Goal: Find specific page/section: Find specific page/section

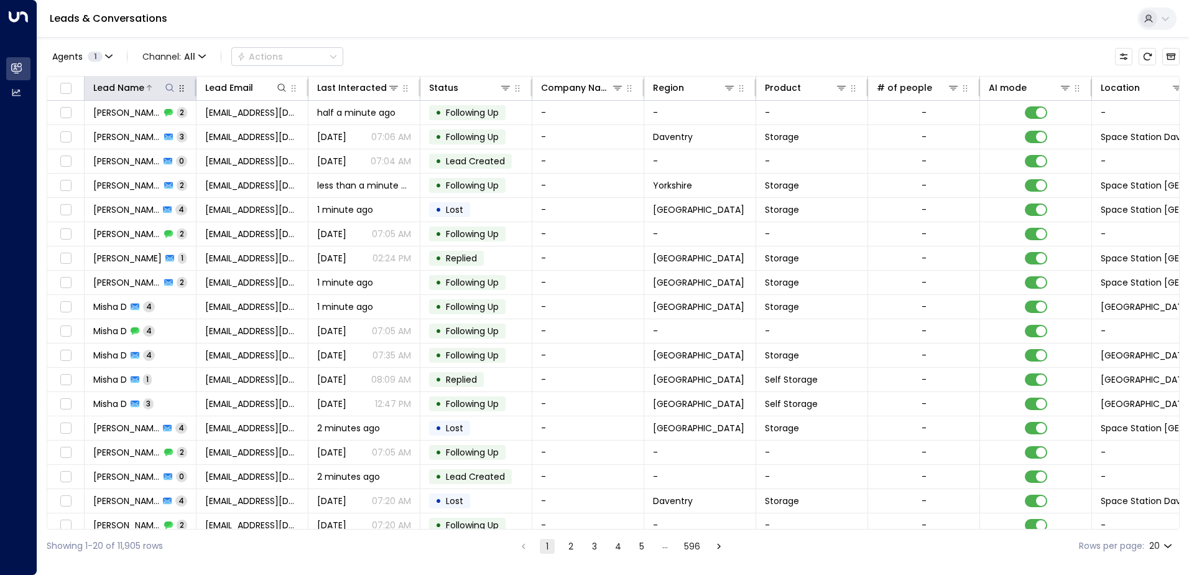
click at [168, 86] on icon at bounding box center [170, 88] width 10 height 10
type input "**********"
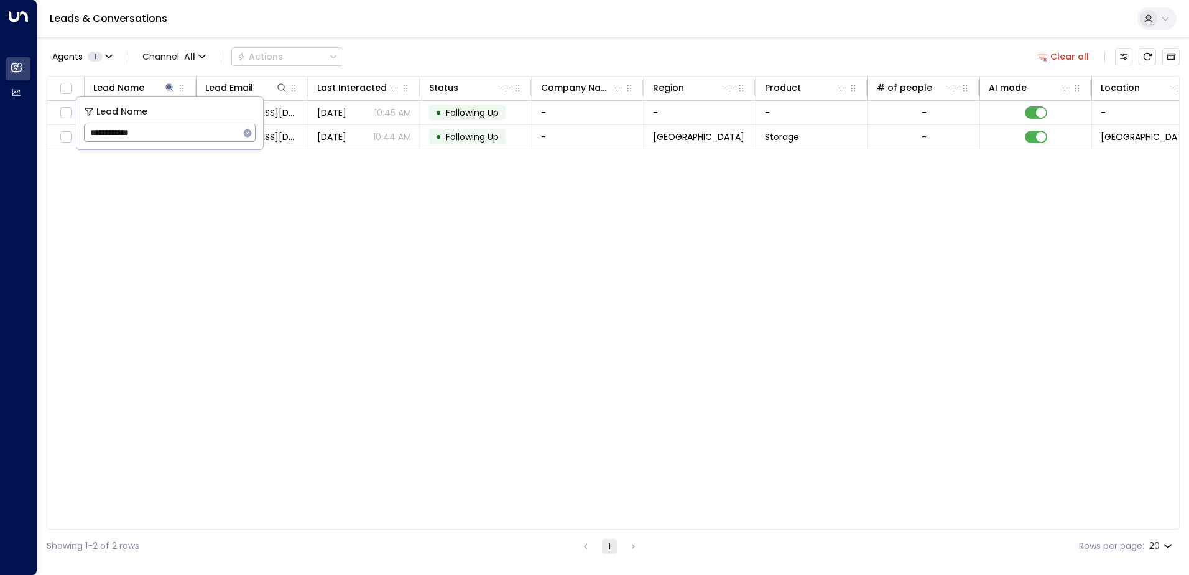
click at [182, 306] on div "Lead Name Lead Email Last Interacted Status Company Name Region Product # of pe…" at bounding box center [613, 302] width 1133 height 453
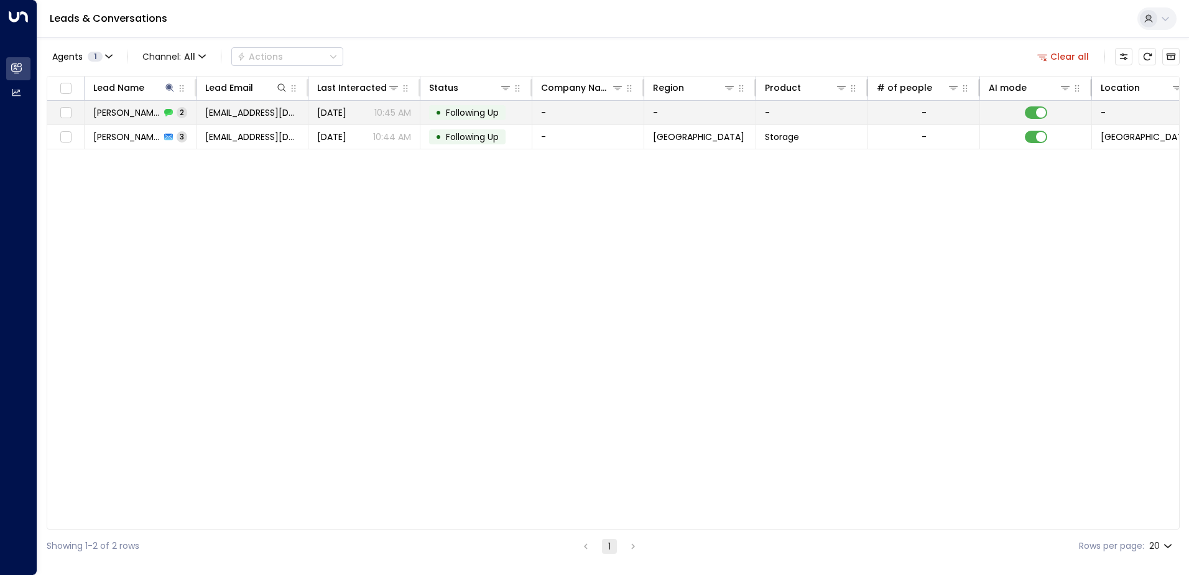
click at [135, 116] on span "[PERSON_NAME]" at bounding box center [126, 112] width 67 height 12
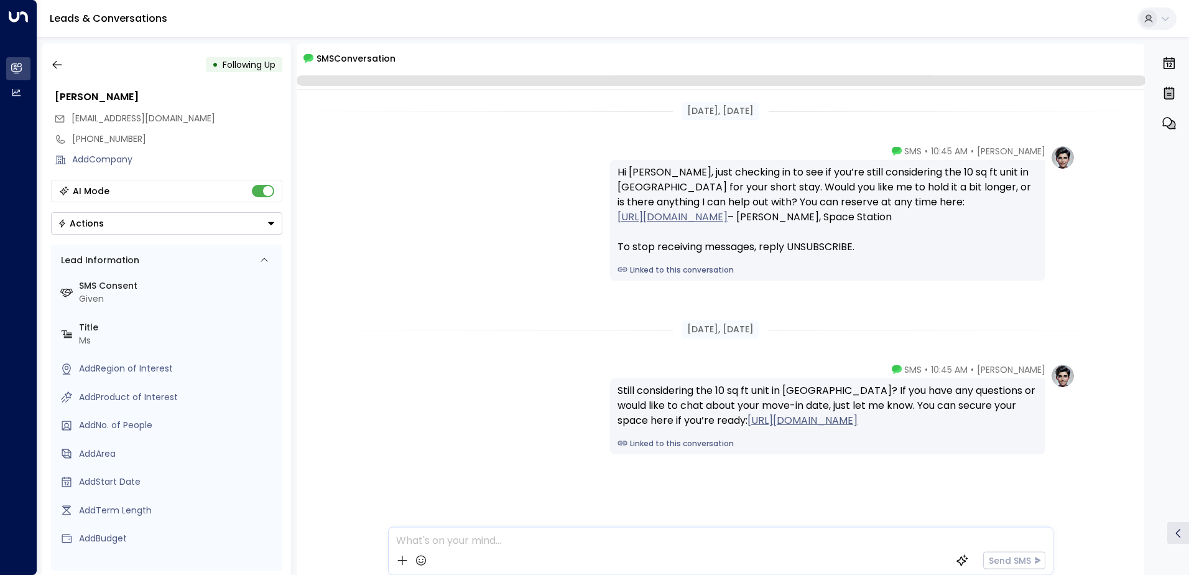
scroll to position [19, 0]
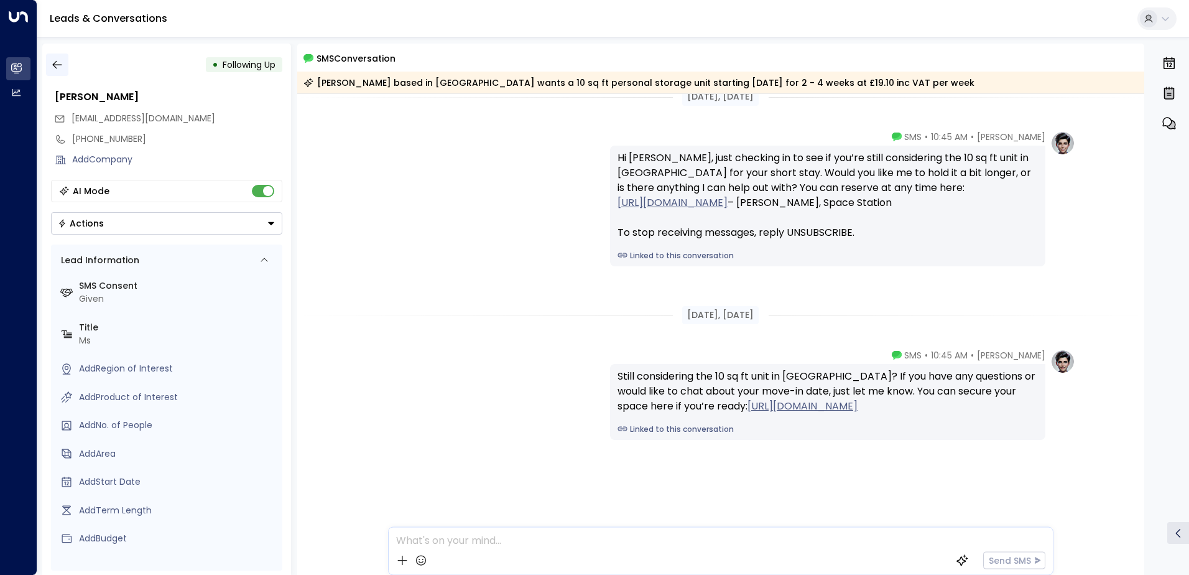
click at [60, 66] on icon "button" at bounding box center [57, 64] width 12 height 12
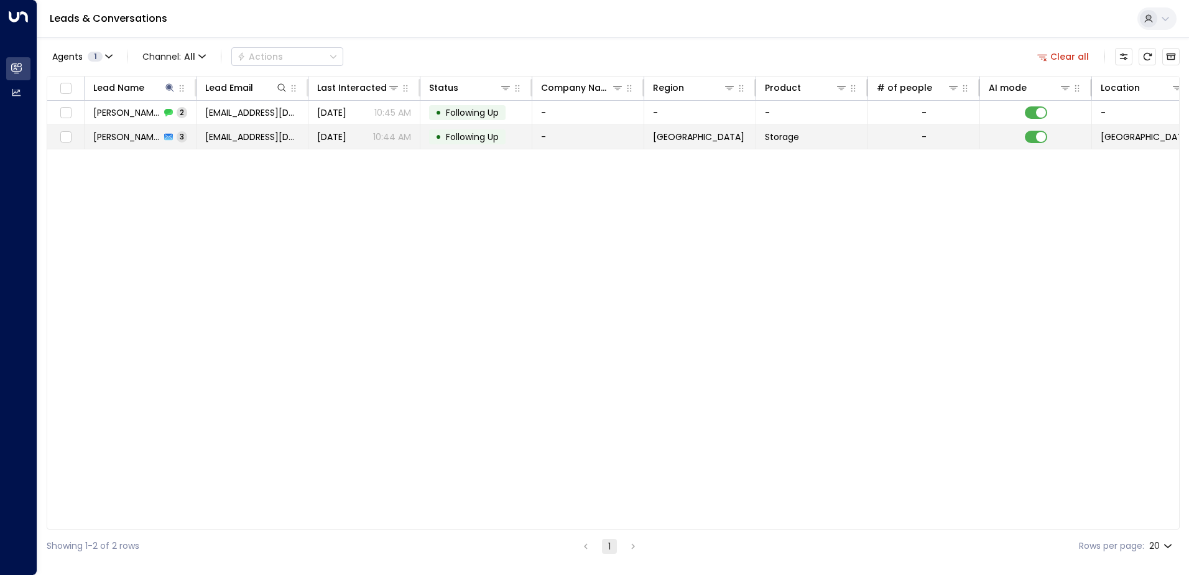
click at [132, 136] on span "[PERSON_NAME]" at bounding box center [126, 137] width 67 height 12
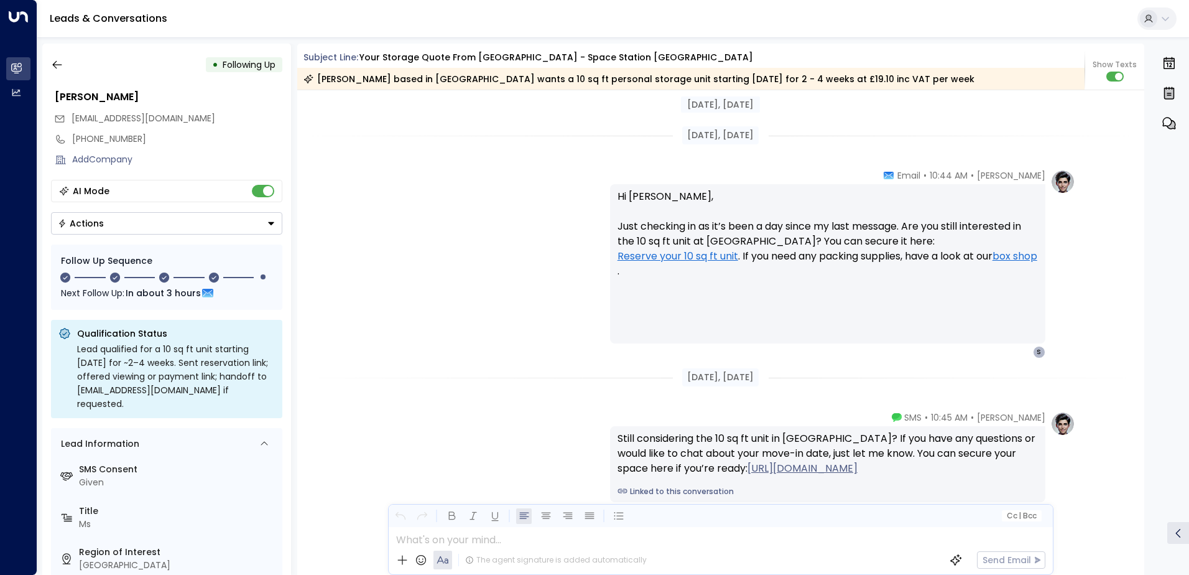
scroll to position [1530, 0]
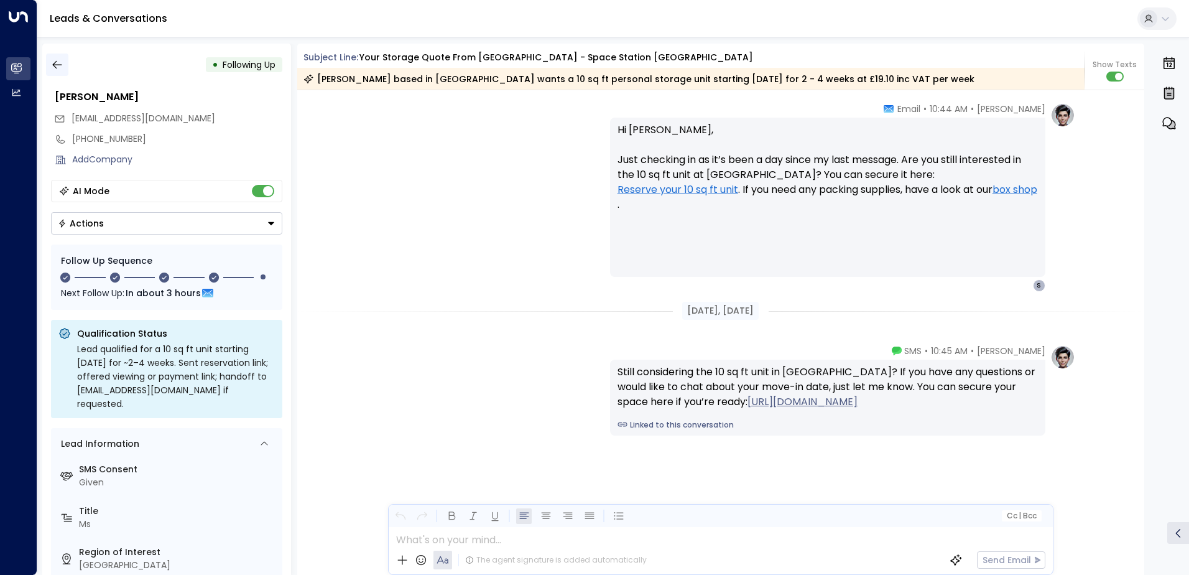
click at [61, 65] on icon "button" at bounding box center [56, 65] width 9 height 8
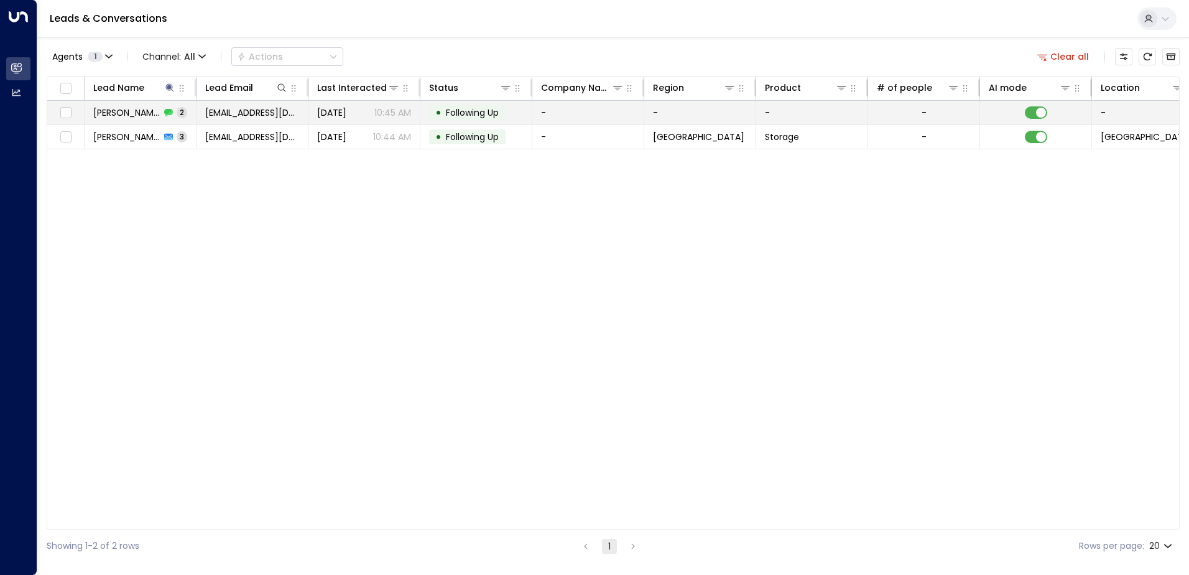
click at [102, 112] on span "[PERSON_NAME]" at bounding box center [126, 112] width 67 height 12
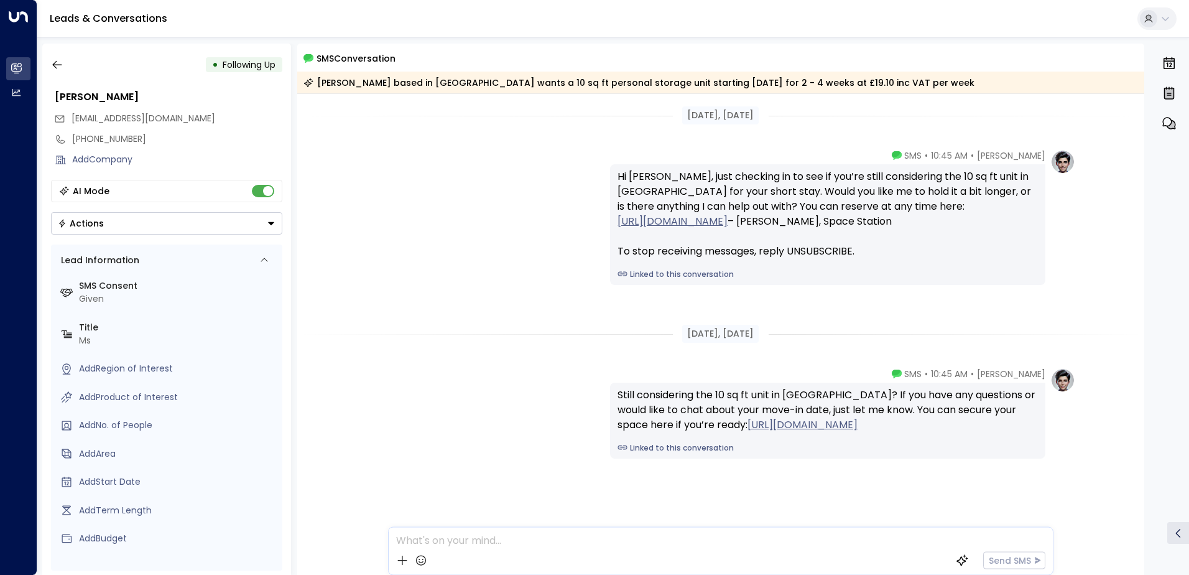
scroll to position [23, 0]
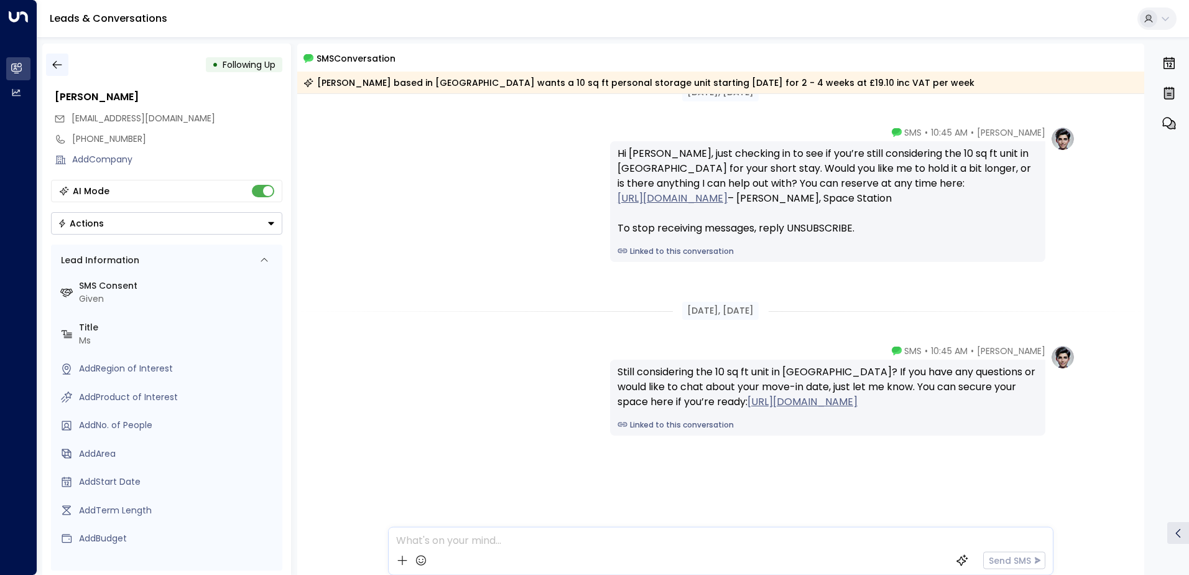
click at [54, 66] on icon "button" at bounding box center [56, 65] width 9 height 8
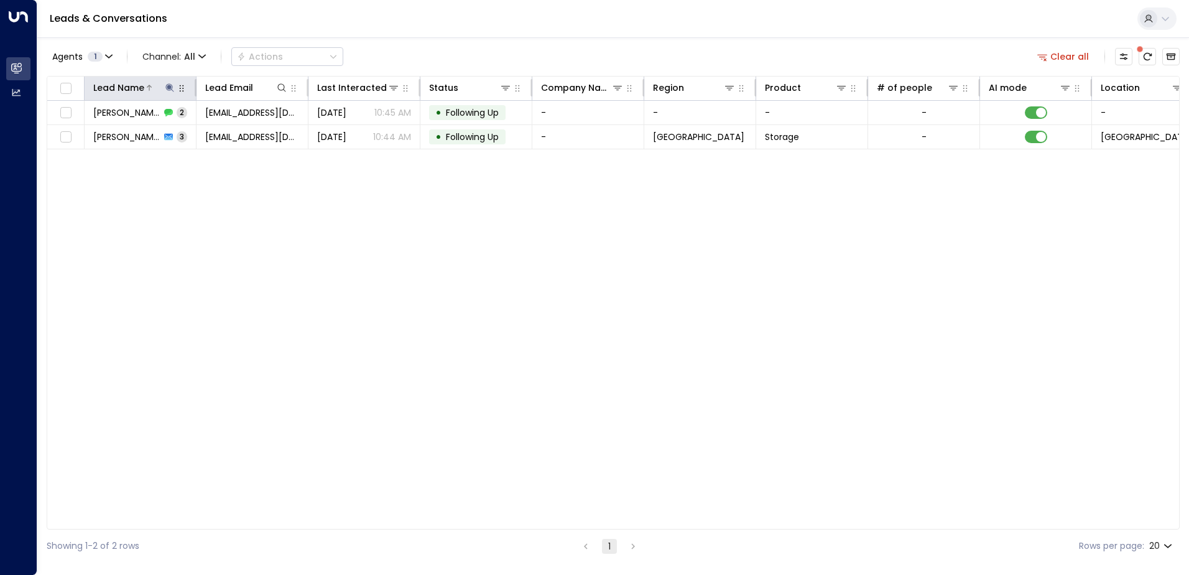
click at [166, 86] on icon at bounding box center [169, 87] width 8 height 8
drag, startPoint x: 150, startPoint y: 136, endPoint x: 86, endPoint y: 134, distance: 63.4
click at [86, 134] on input "**********" at bounding box center [161, 132] width 155 height 23
type input "**********"
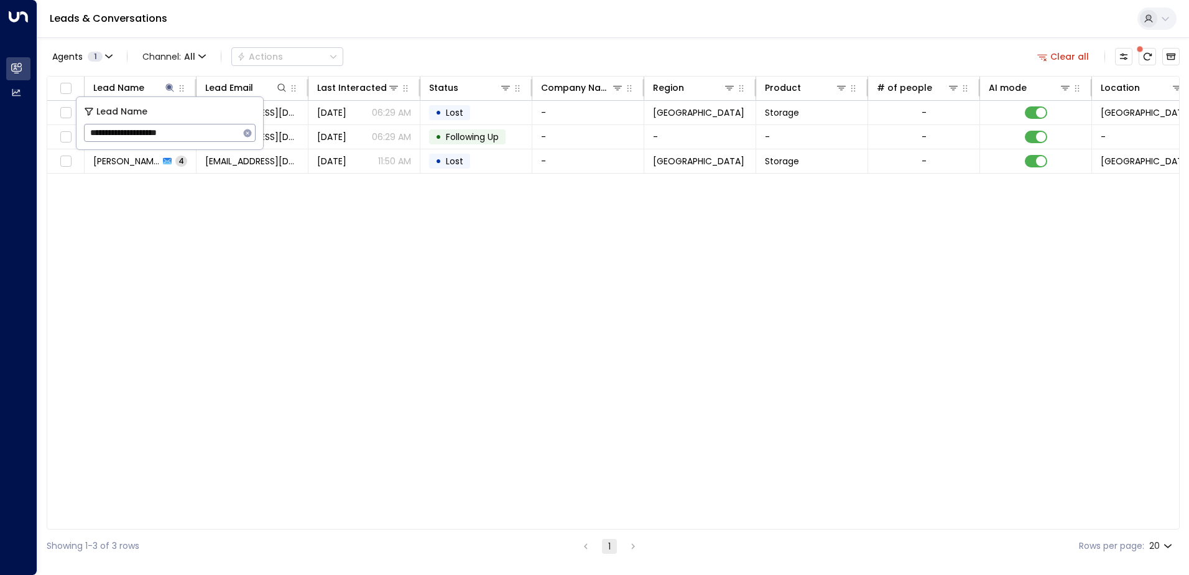
click at [267, 20] on div "Leads & Conversations" at bounding box center [613, 19] width 1152 height 38
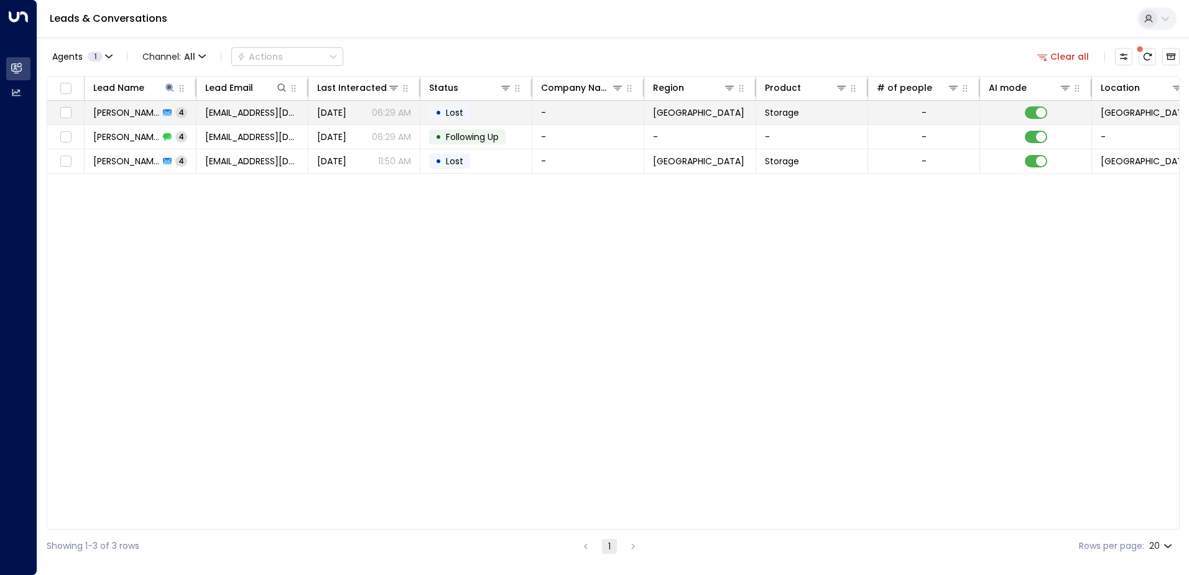
click at [138, 115] on span "[PERSON_NAME] [PERSON_NAME] Beskostaya" at bounding box center [126, 112] width 66 height 12
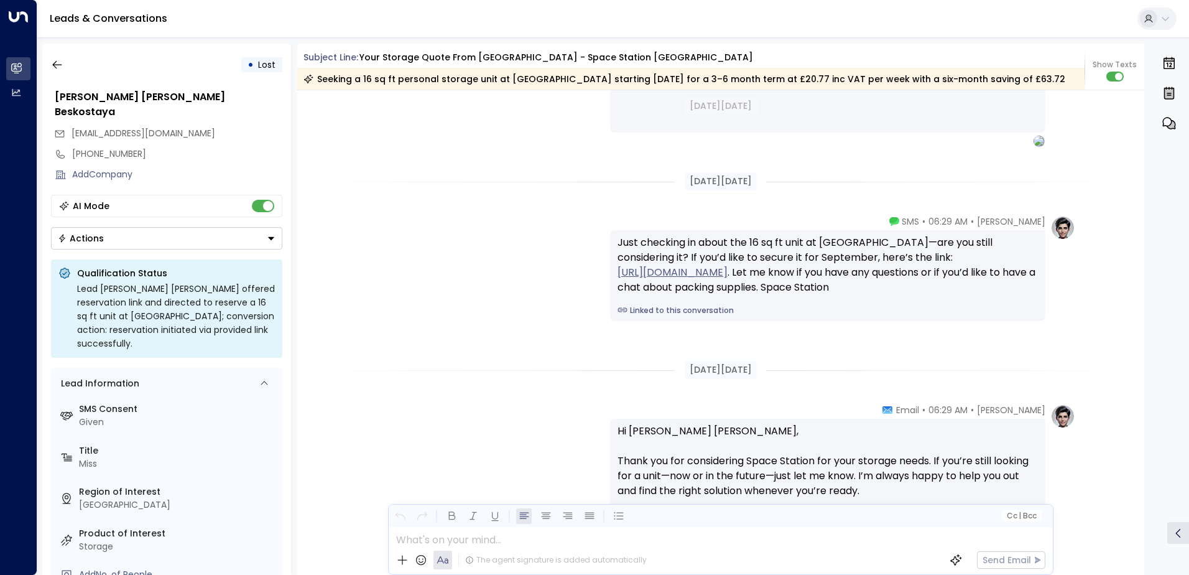
scroll to position [2743, 0]
click at [60, 65] on icon "button" at bounding box center [56, 65] width 9 height 8
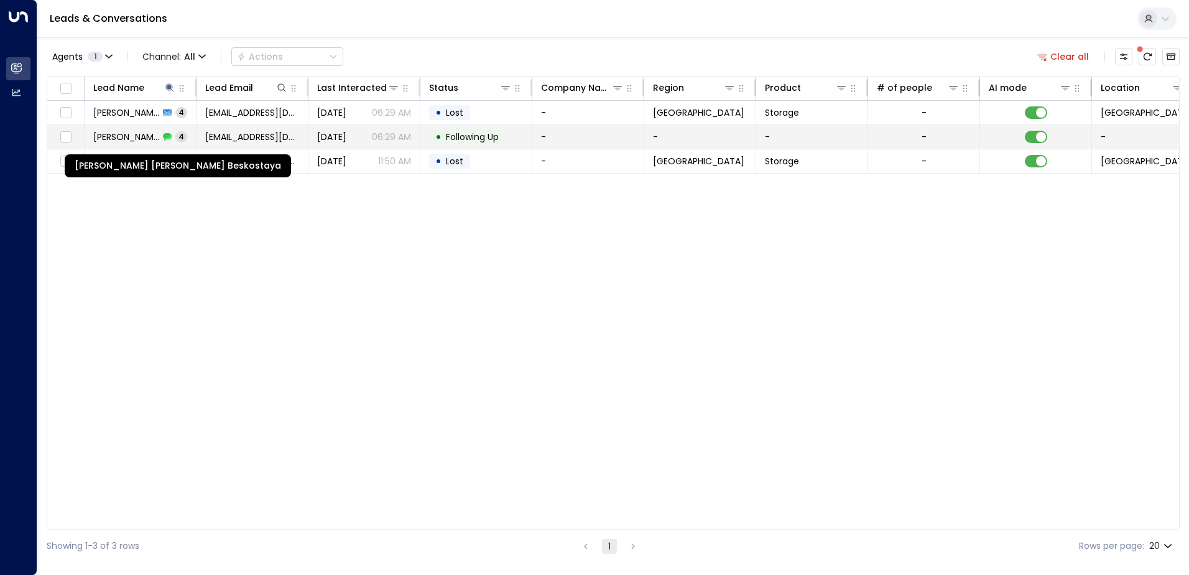
click at [116, 137] on span "[PERSON_NAME] [PERSON_NAME] Beskostaya" at bounding box center [126, 137] width 66 height 12
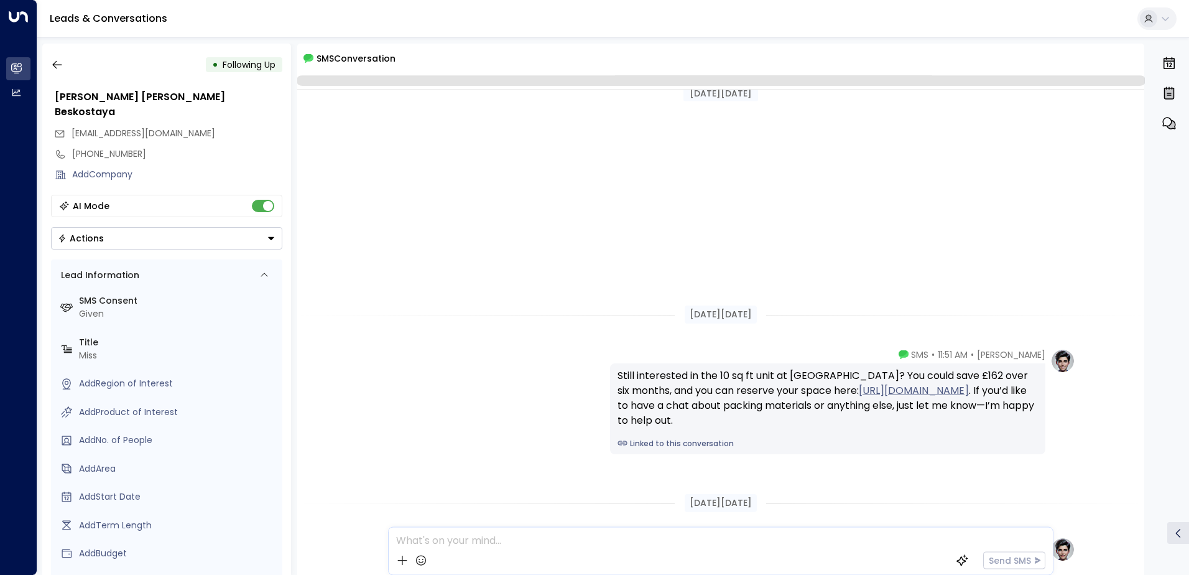
scroll to position [381, 0]
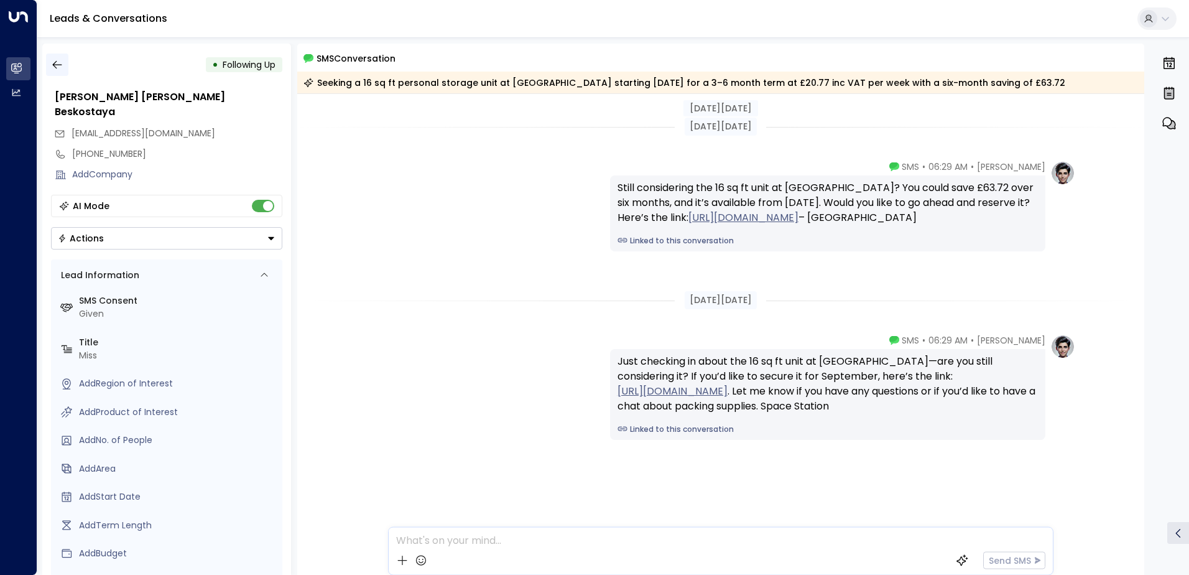
click at [55, 65] on icon "button" at bounding box center [57, 64] width 12 height 12
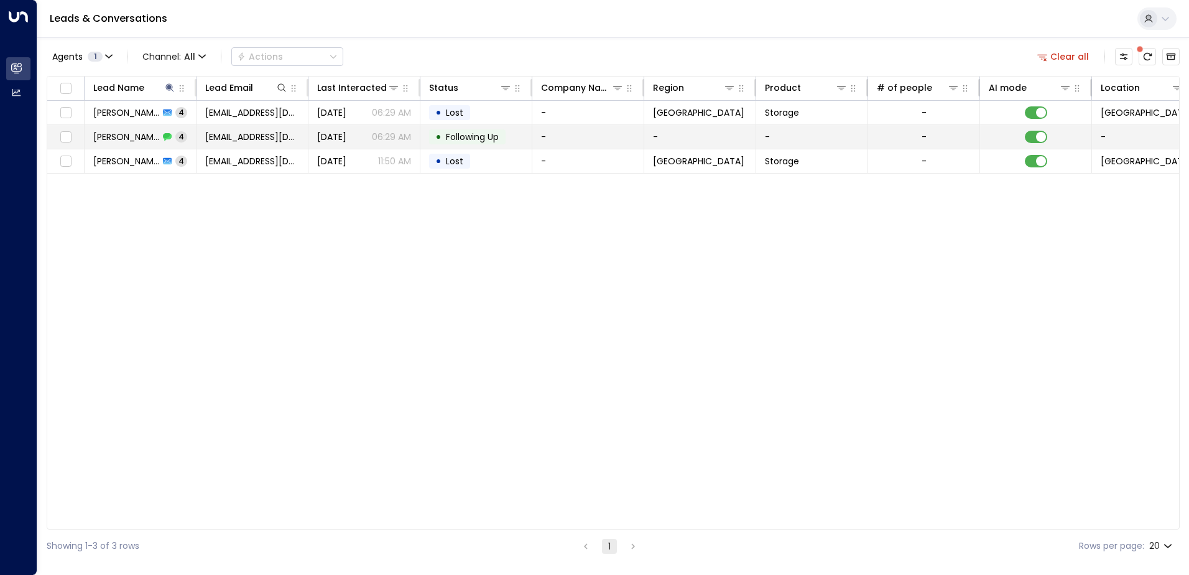
click at [107, 144] on td "[PERSON_NAME] [PERSON_NAME] Beskostaya 4" at bounding box center [141, 137] width 112 height 24
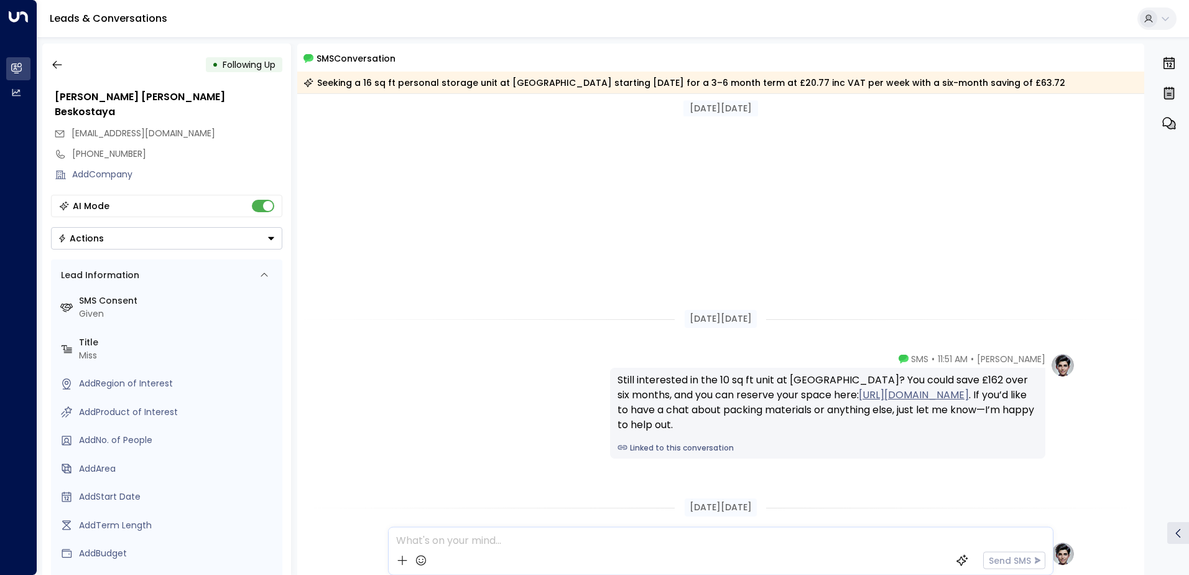
scroll to position [385, 0]
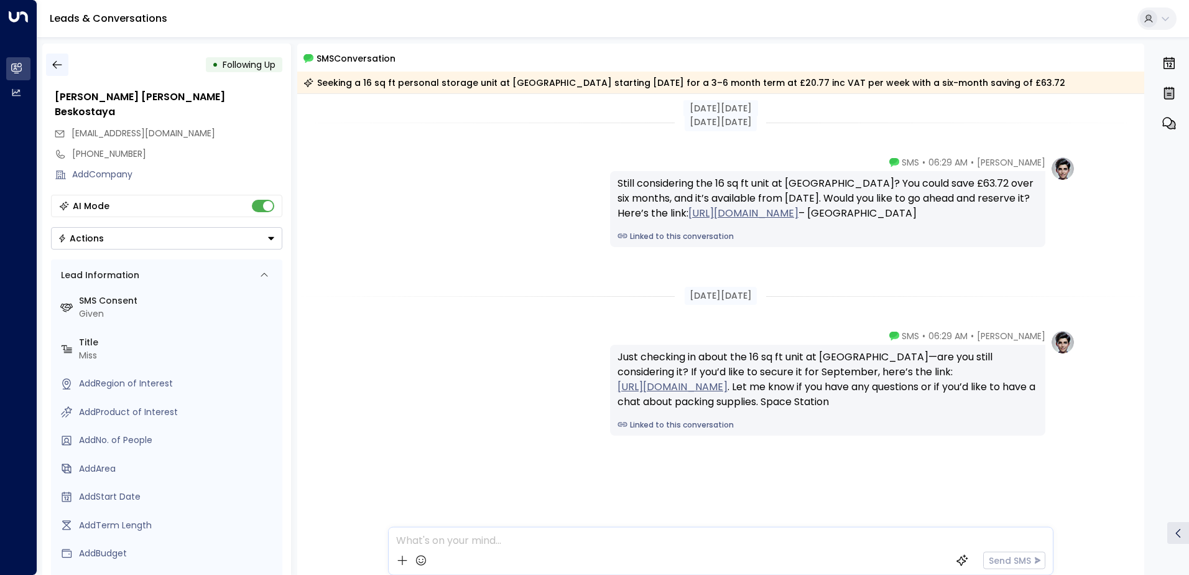
click at [53, 55] on button "button" at bounding box center [57, 64] width 22 height 22
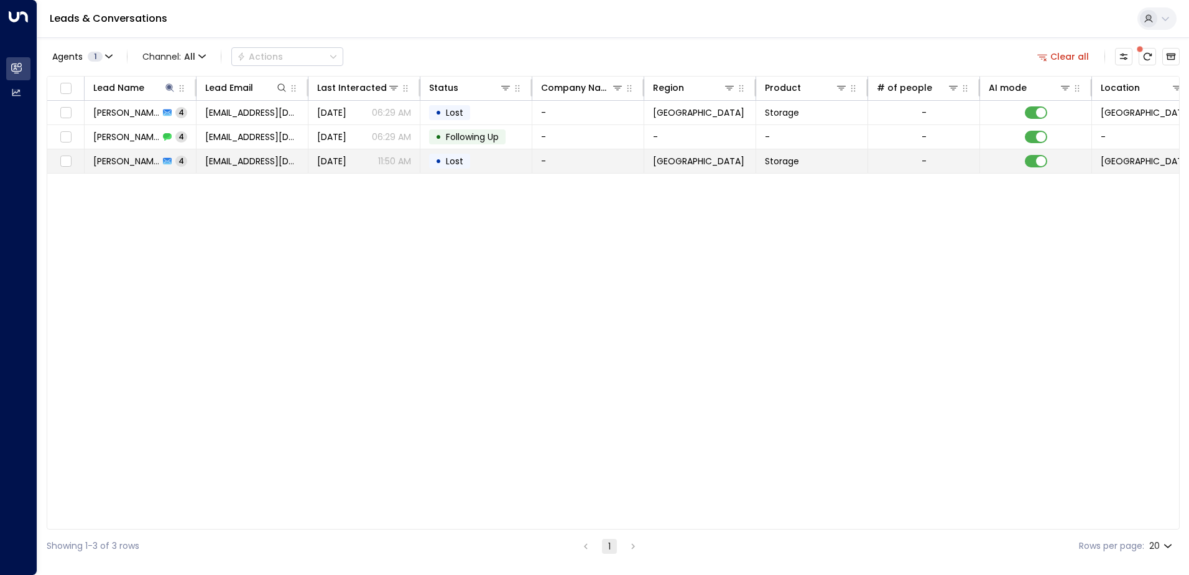
click at [95, 165] on span "[PERSON_NAME] [PERSON_NAME] Beskostaya" at bounding box center [126, 161] width 66 height 12
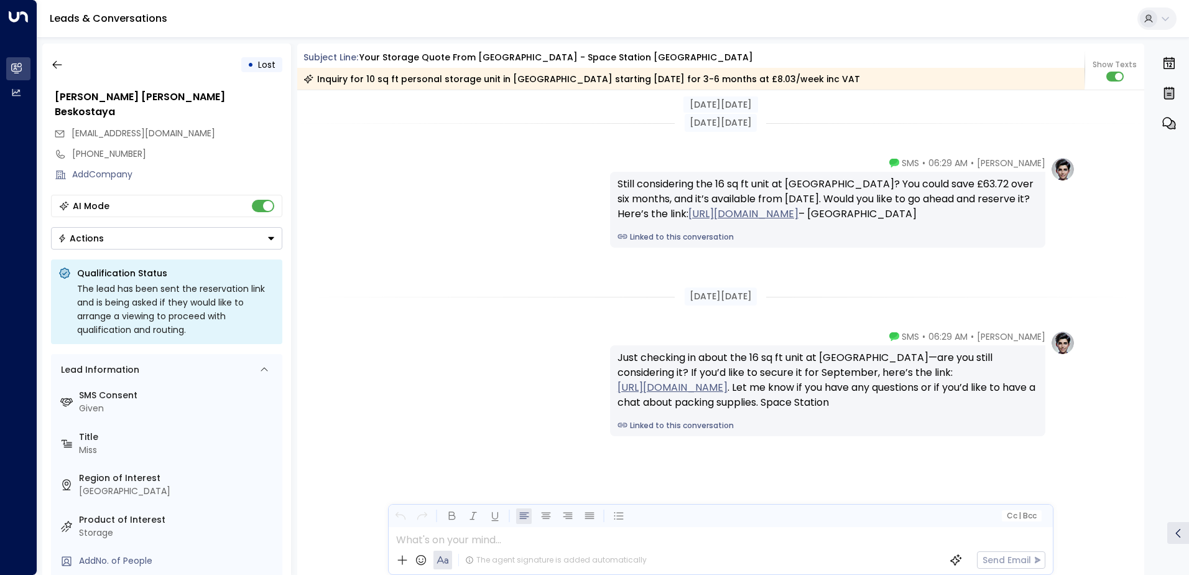
scroll to position [2167, 0]
click at [58, 65] on icon "button" at bounding box center [57, 64] width 12 height 12
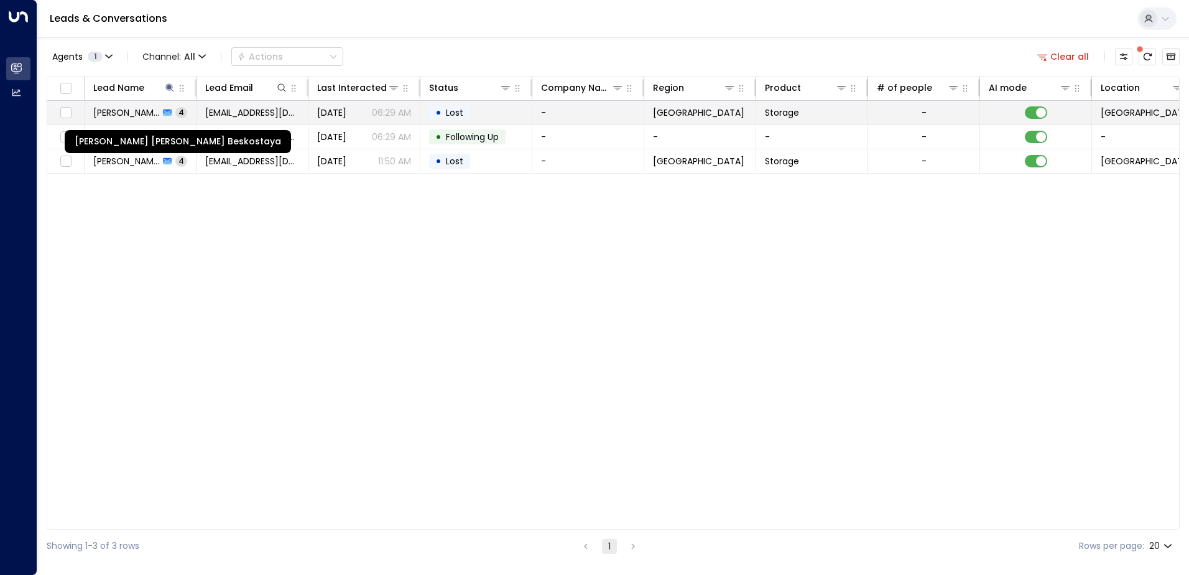
click at [137, 116] on span "[PERSON_NAME] [PERSON_NAME] Beskostaya" at bounding box center [126, 112] width 66 height 12
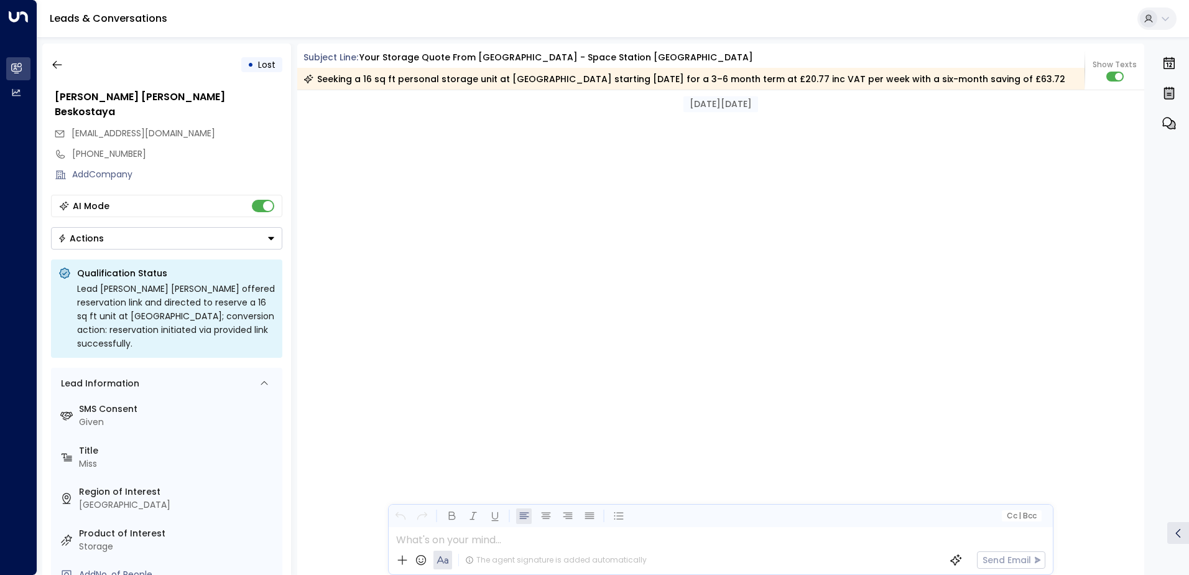
scroll to position [3268, 0]
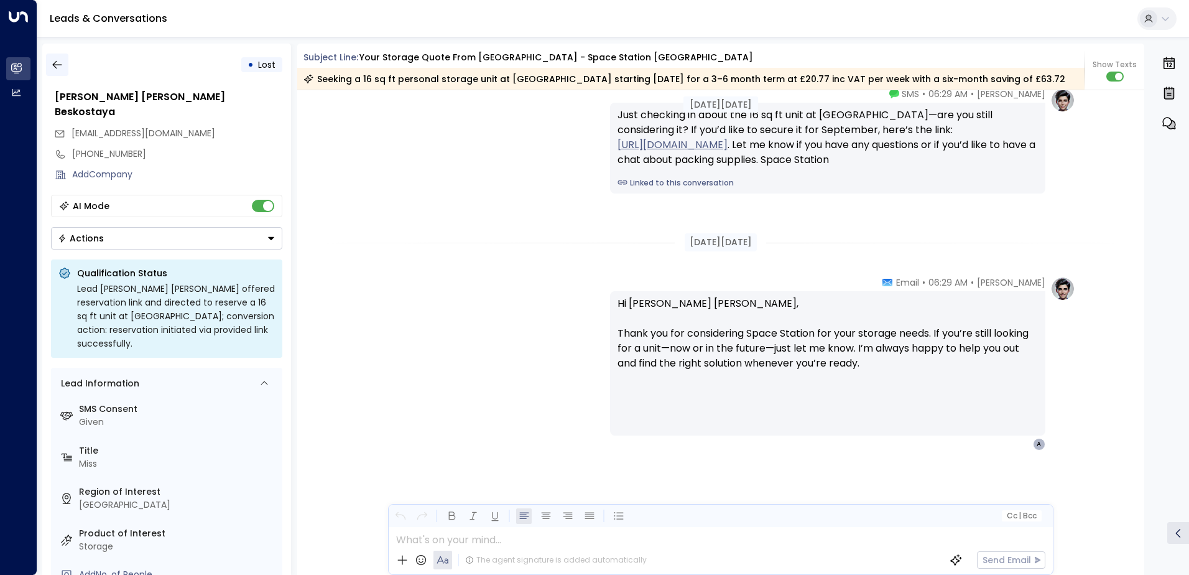
click at [59, 62] on icon "button" at bounding box center [57, 64] width 12 height 12
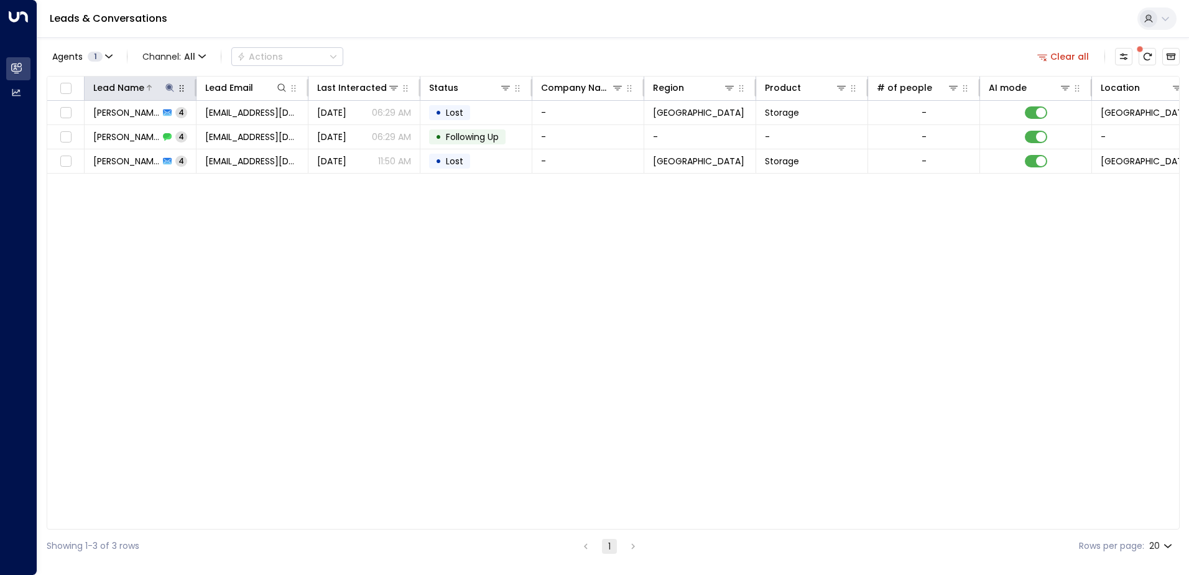
click at [170, 87] on icon at bounding box center [169, 87] width 8 height 8
drag, startPoint x: 203, startPoint y: 133, endPoint x: 90, endPoint y: 137, distance: 113.2
click at [90, 137] on input "**********" at bounding box center [161, 132] width 155 height 23
type input "**********"
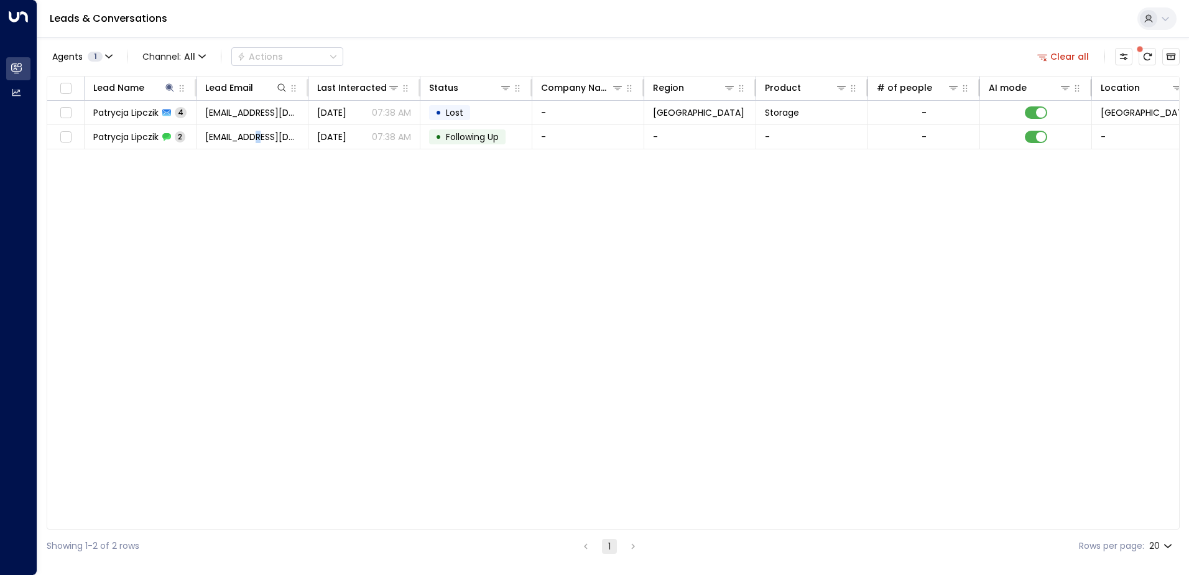
click at [256, 422] on div "Lead Name Lead Email Last Interacted Status Company Name Region Product # of pe…" at bounding box center [613, 302] width 1133 height 453
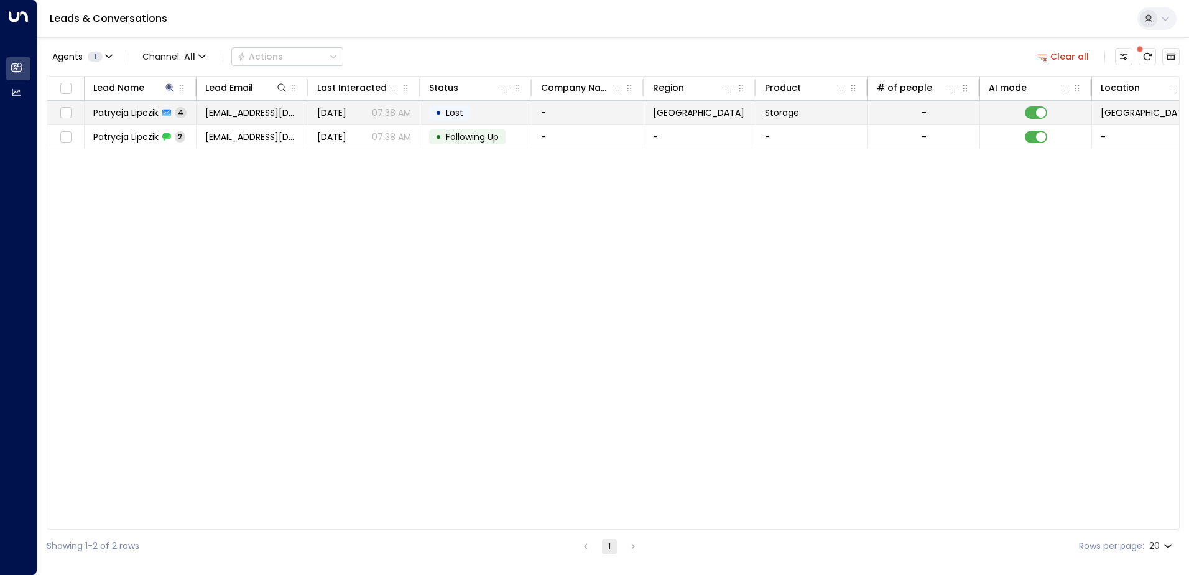
click at [128, 112] on span "Patrycja Lipczik" at bounding box center [125, 112] width 65 height 12
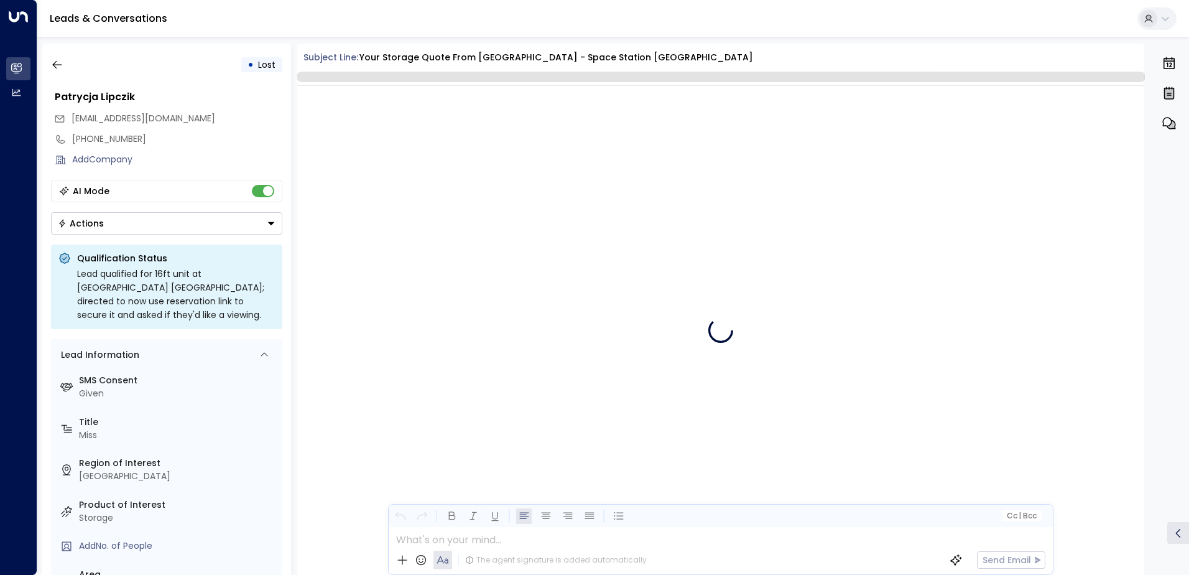
scroll to position [2467, 0]
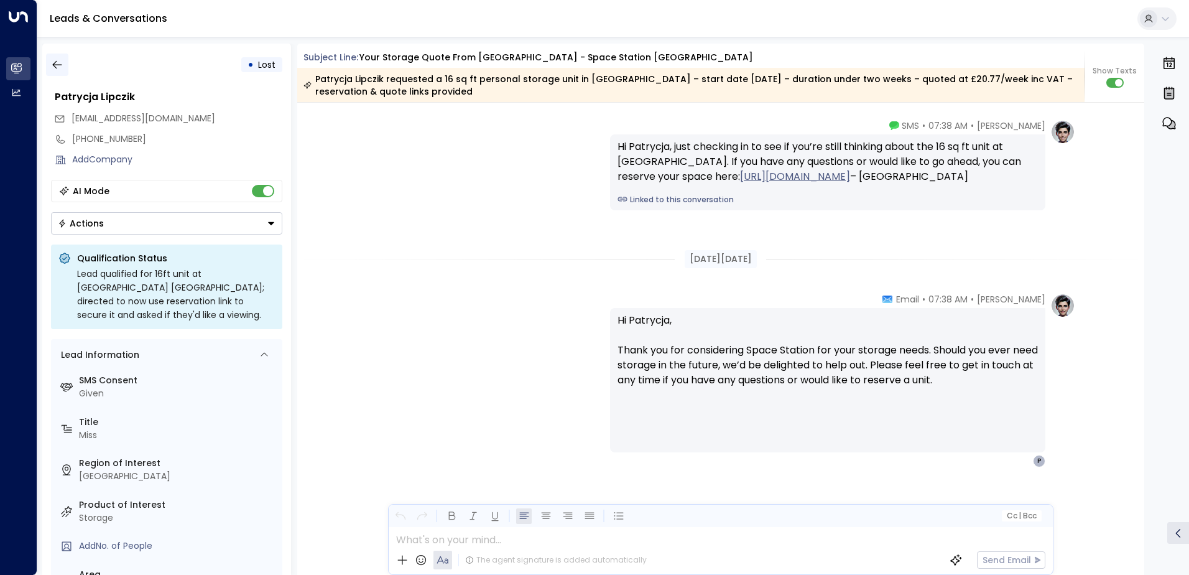
click at [51, 65] on icon "button" at bounding box center [57, 64] width 12 height 12
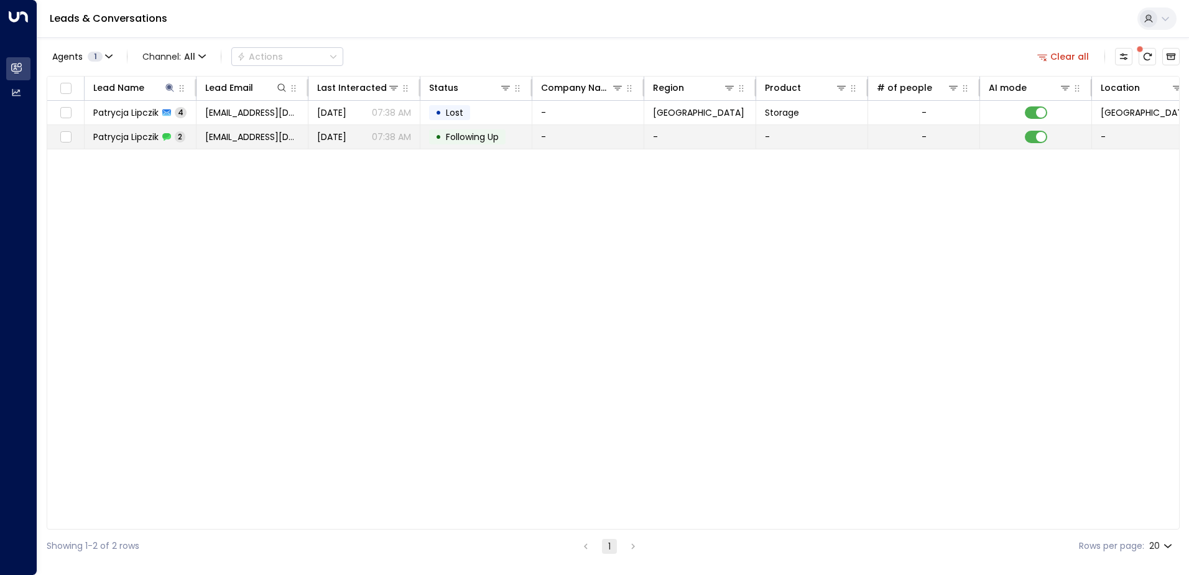
click at [124, 139] on span "Patrycja Lipczik" at bounding box center [125, 137] width 65 height 12
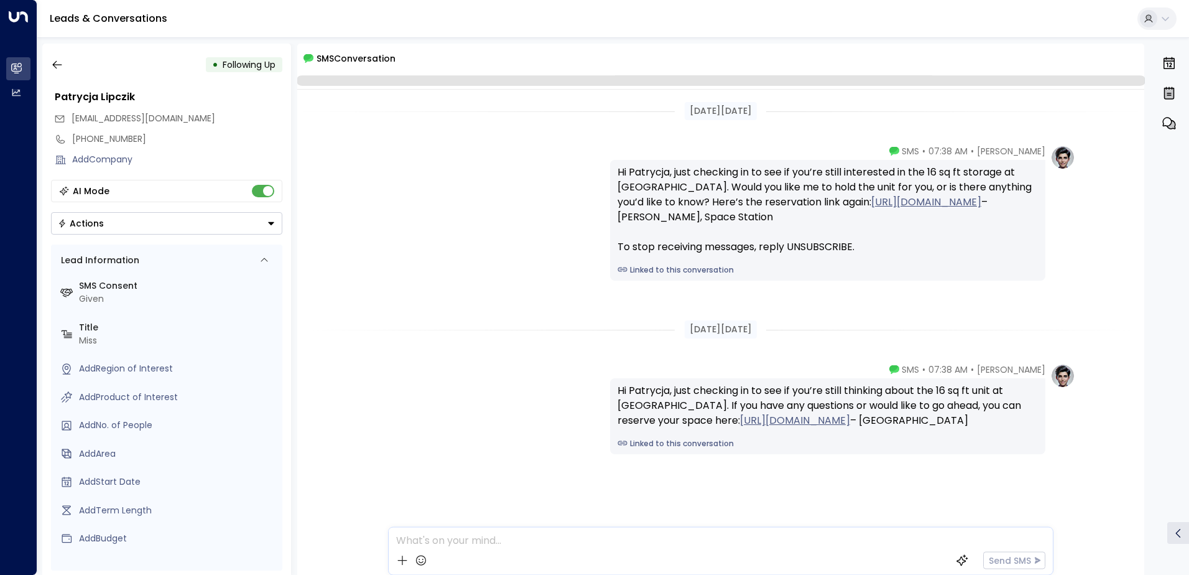
scroll to position [19, 0]
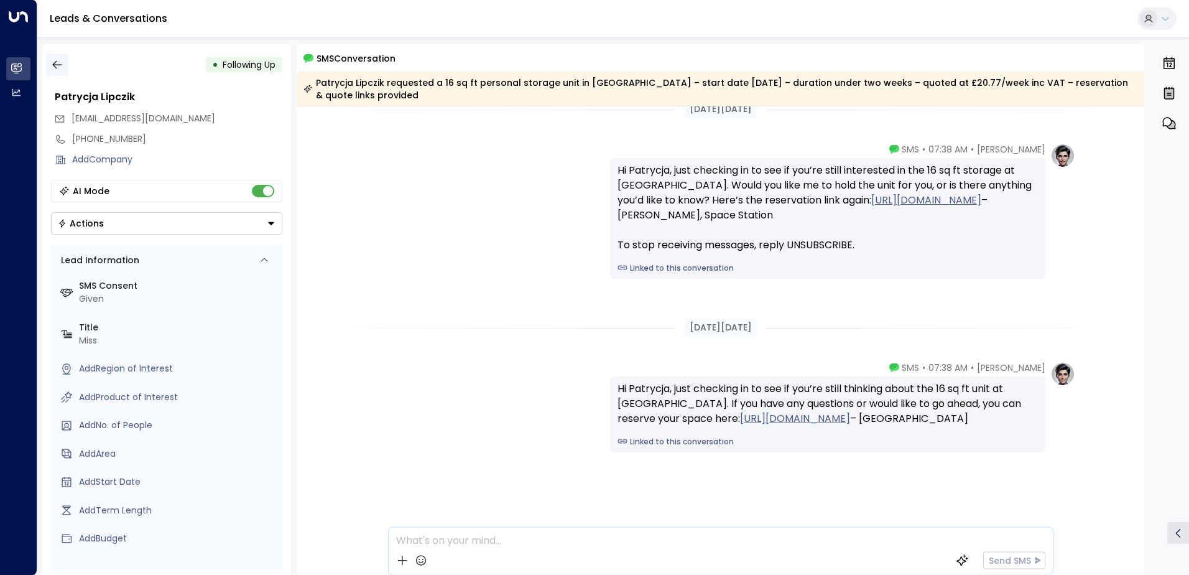
click at [56, 63] on icon "button" at bounding box center [57, 64] width 12 height 12
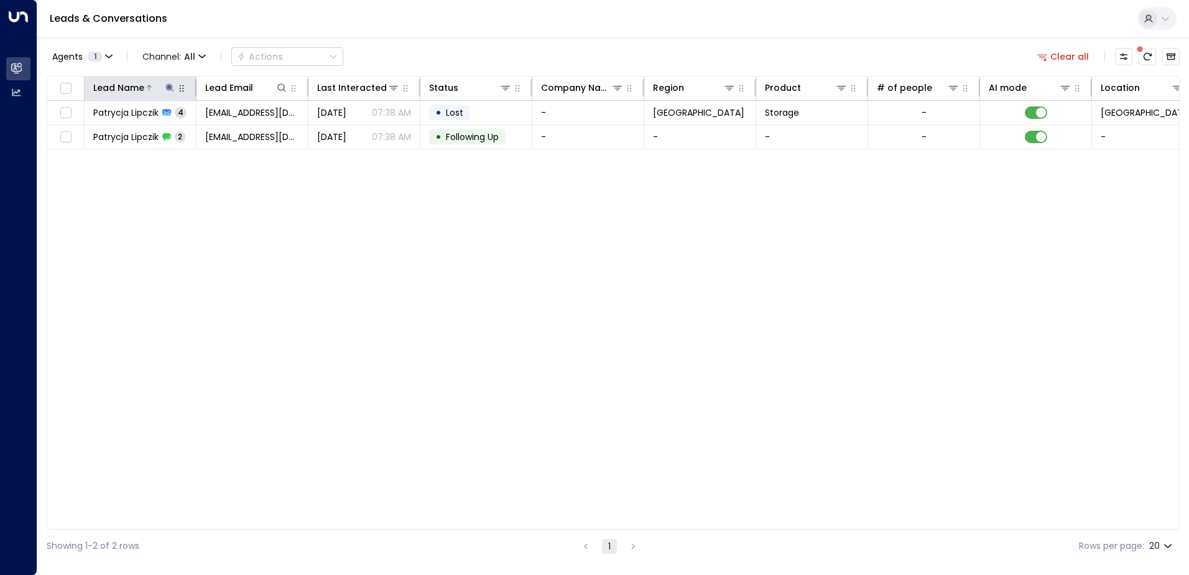
click at [173, 91] on icon at bounding box center [169, 87] width 8 height 8
drag, startPoint x: 177, startPoint y: 139, endPoint x: 87, endPoint y: 139, distance: 89.6
click at [87, 139] on input "**********" at bounding box center [161, 132] width 155 height 23
type input "**********"
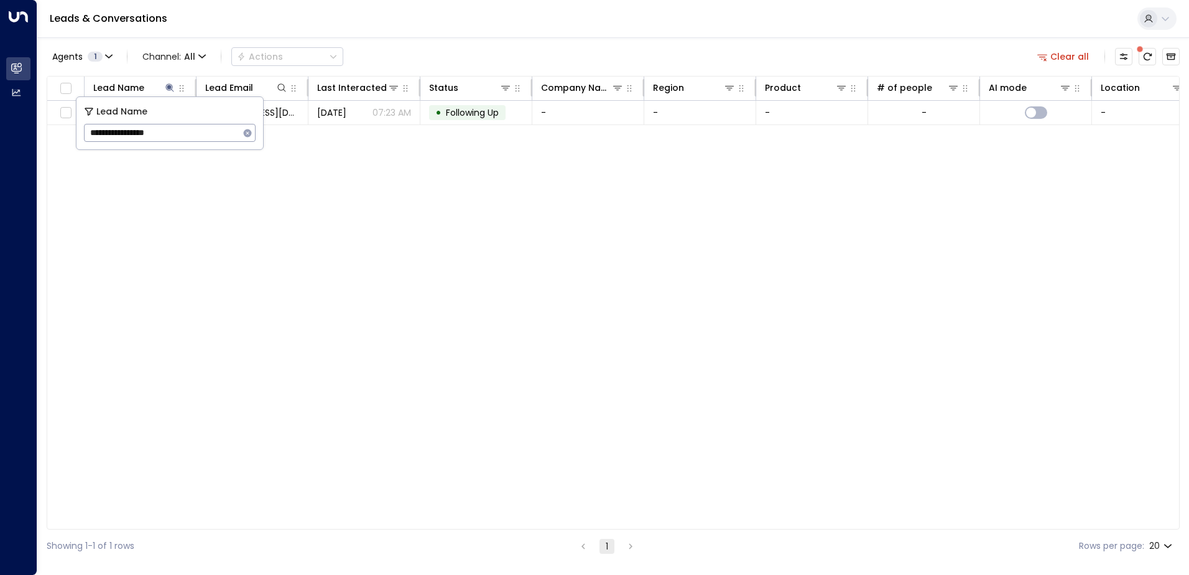
click at [295, 203] on div "Lead Name Lead Email Last Interacted Status Company Name Region Product # of pe…" at bounding box center [613, 302] width 1133 height 453
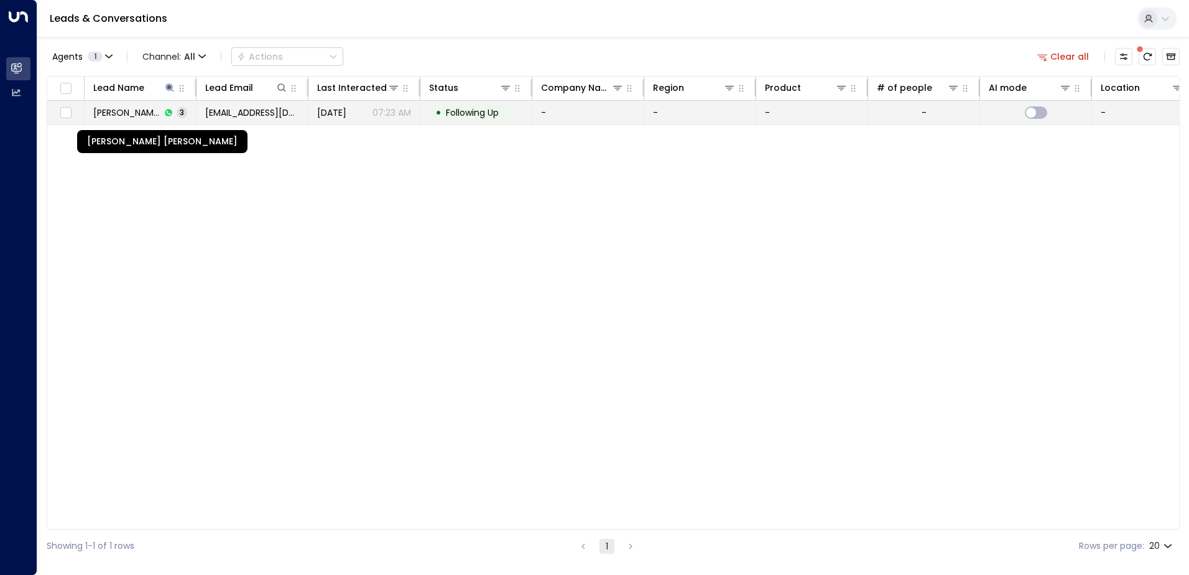
click at [124, 114] on span "[PERSON_NAME] [PERSON_NAME]" at bounding box center [126, 112] width 67 height 12
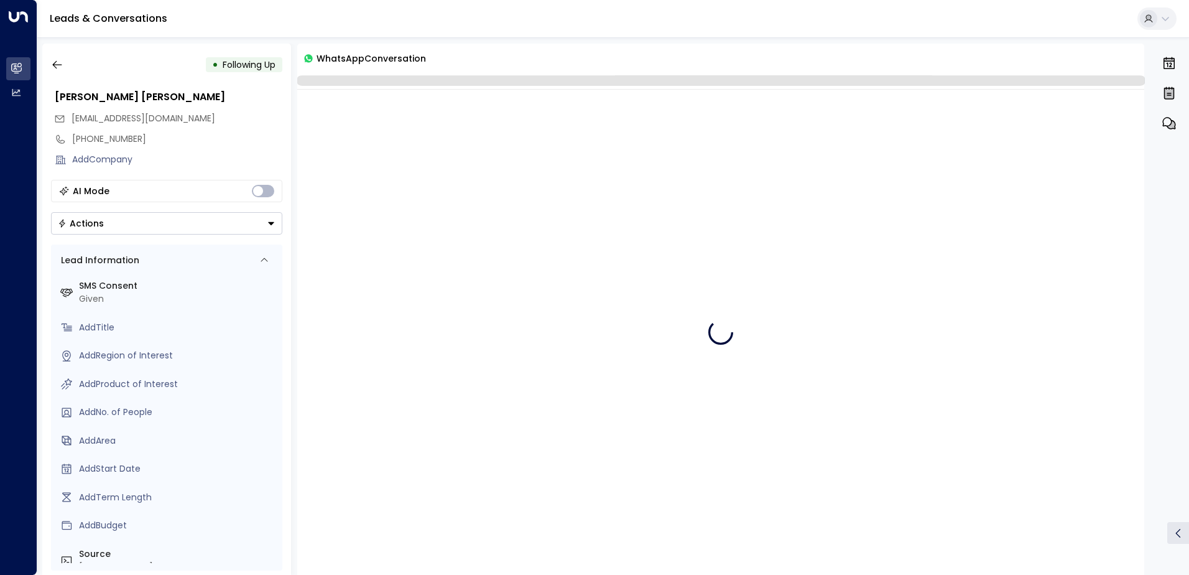
scroll to position [43, 0]
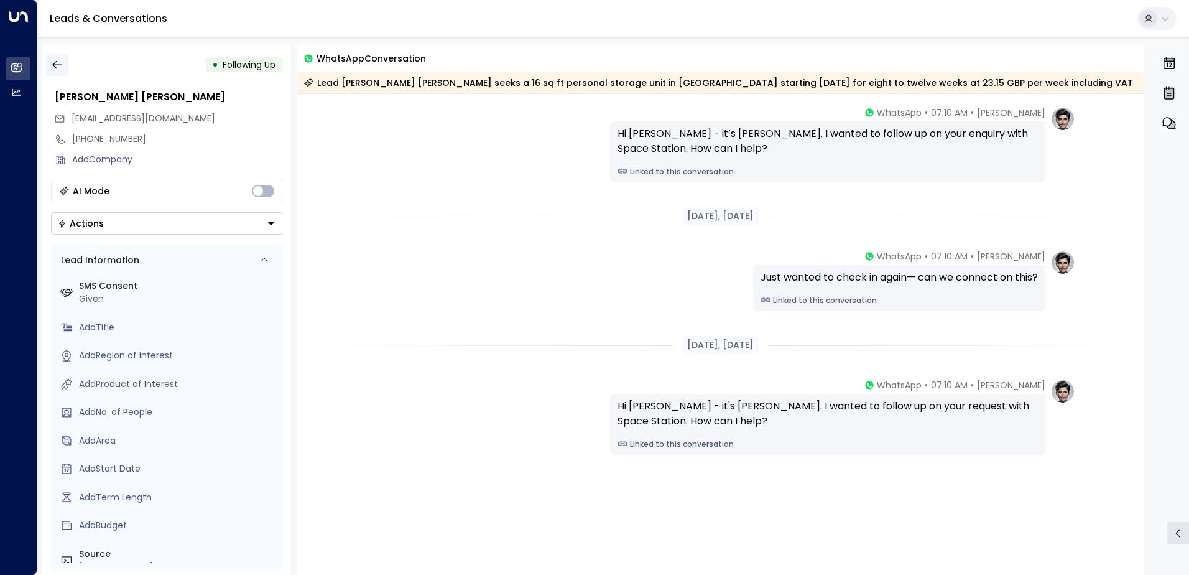
click at [53, 64] on icon "button" at bounding box center [56, 65] width 9 height 8
